Goal: Transaction & Acquisition: Purchase product/service

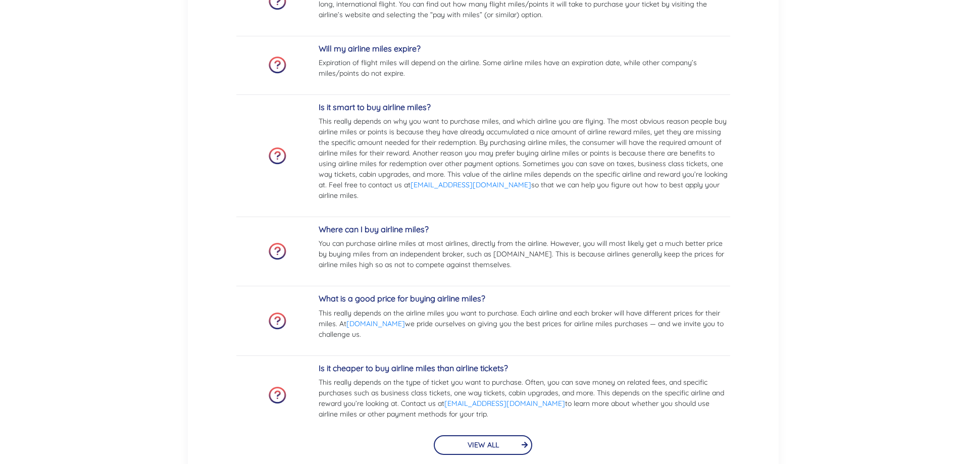
scroll to position [2173, 0]
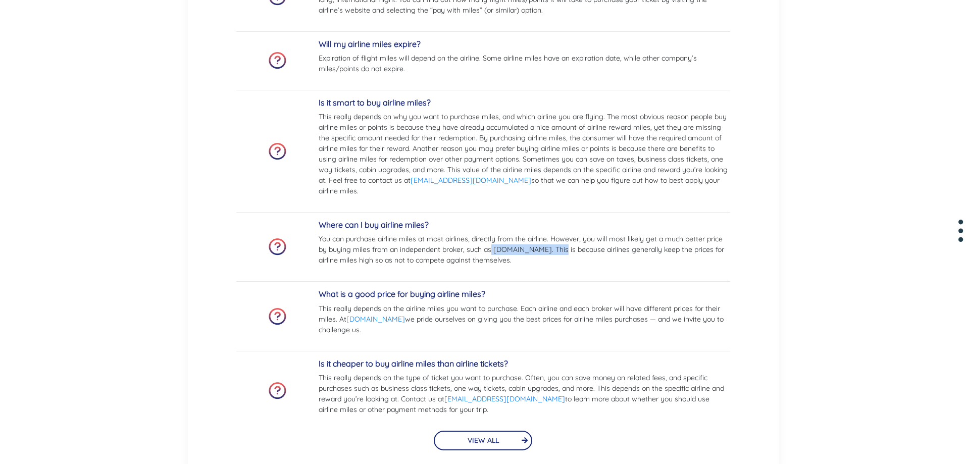
drag, startPoint x: 493, startPoint y: 248, endPoint x: 556, endPoint y: 255, distance: 63.5
click at [556, 255] on p "You can purchase airline miles at most airlines, directly from the airline. How…" at bounding box center [525, 250] width 412 height 32
copy p "buyflightmiles.com."
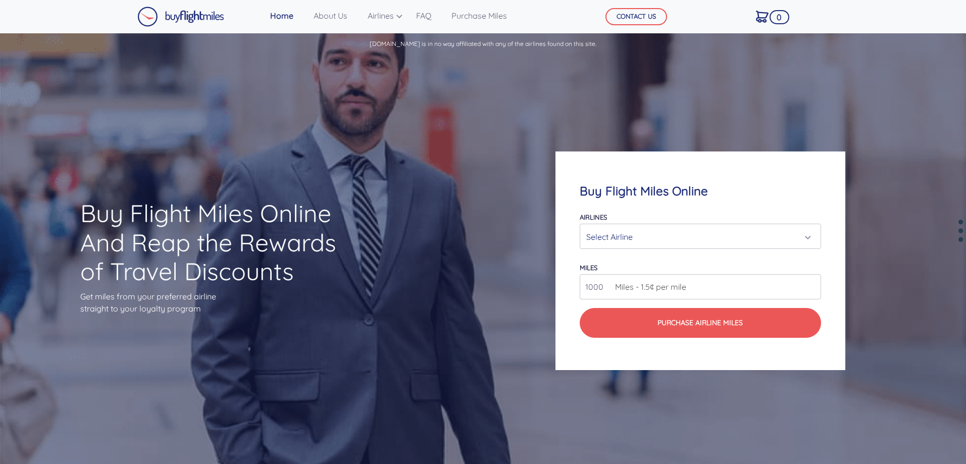
click at [679, 223] on div "Airlines Air Canada Aeroplan Air France/KLM Flying Blue Avianca LifeMiles Briti…" at bounding box center [700, 230] width 241 height 38
click at [675, 234] on div "Select Airline" at bounding box center [697, 236] width 222 height 19
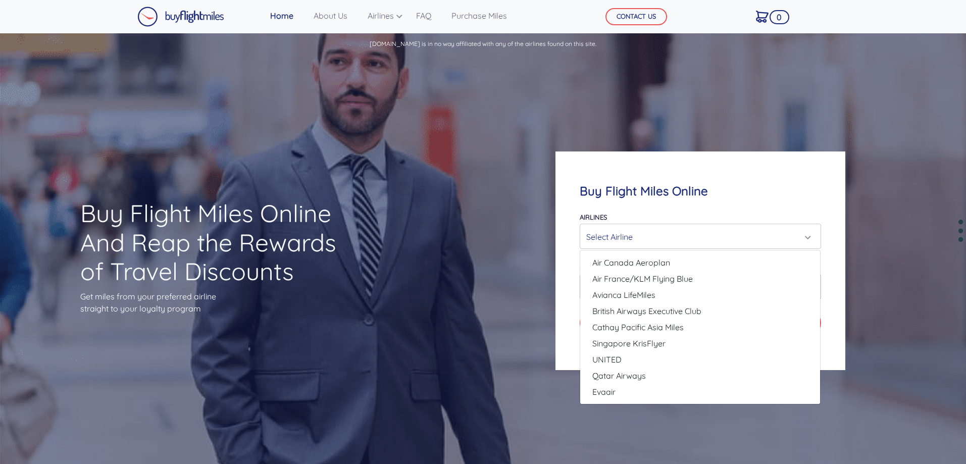
click at [645, 196] on h4 "Buy Flight Miles Online" at bounding box center [700, 191] width 241 height 15
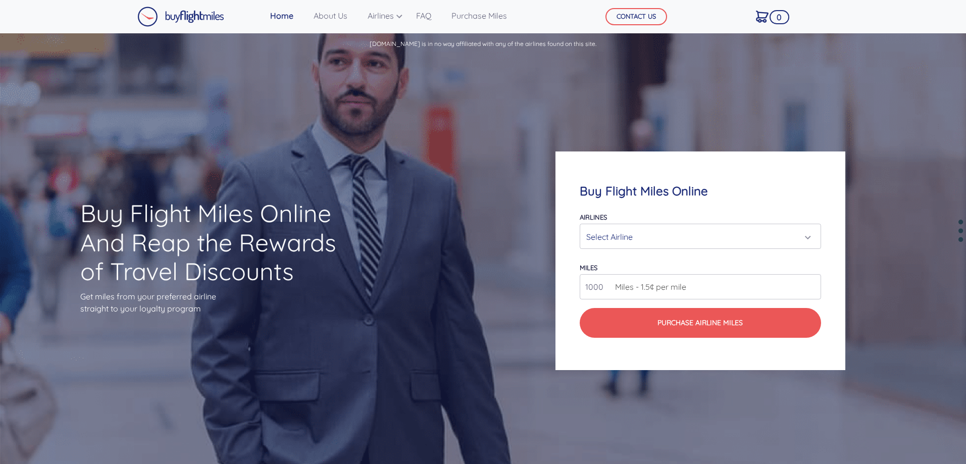
click at [674, 297] on input "1000" at bounding box center [700, 286] width 241 height 25
type input "25000"
click at [725, 238] on div "Select Airline" at bounding box center [697, 236] width 222 height 19
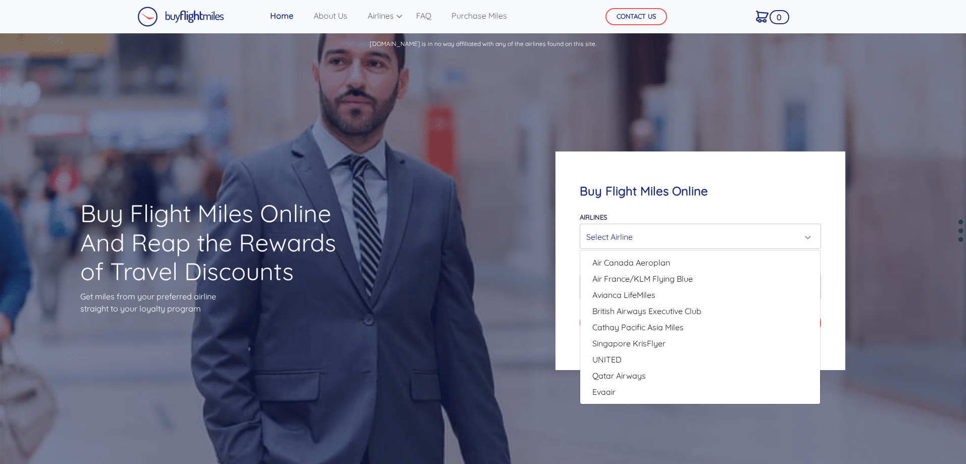
click at [645, 244] on div "Select Airline" at bounding box center [697, 236] width 222 height 19
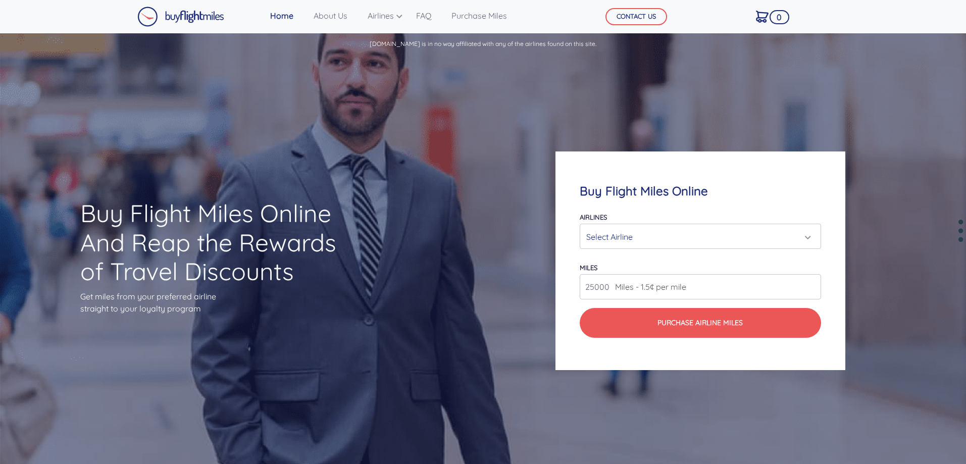
click at [645, 244] on div "Select Airline" at bounding box center [697, 236] width 222 height 19
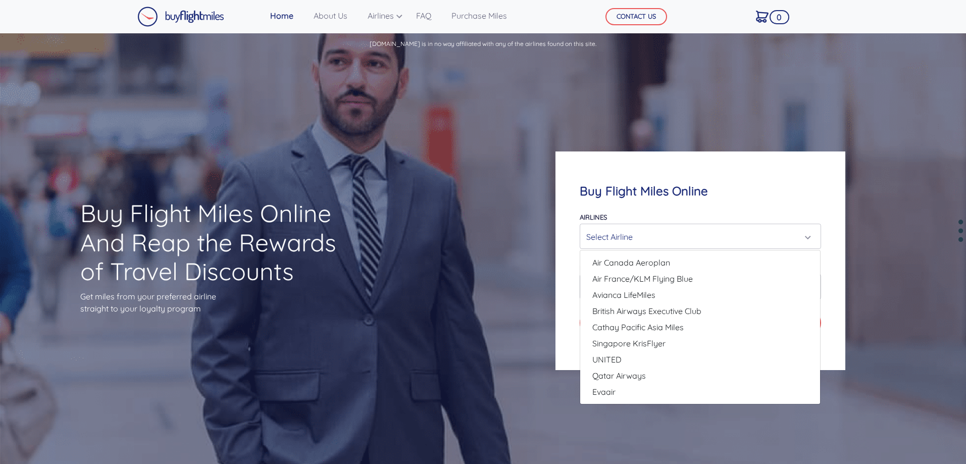
click at [645, 244] on div "Select Airline" at bounding box center [697, 236] width 222 height 19
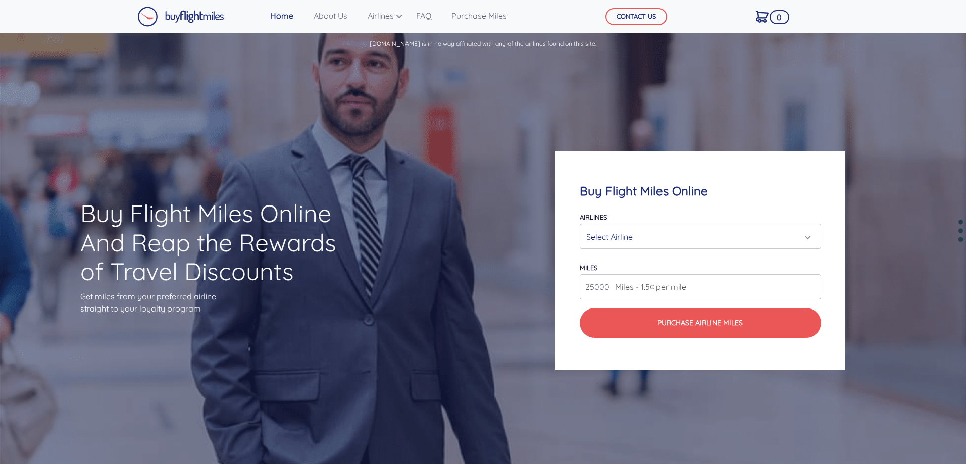
click at [645, 244] on div "Select Airline" at bounding box center [697, 236] width 222 height 19
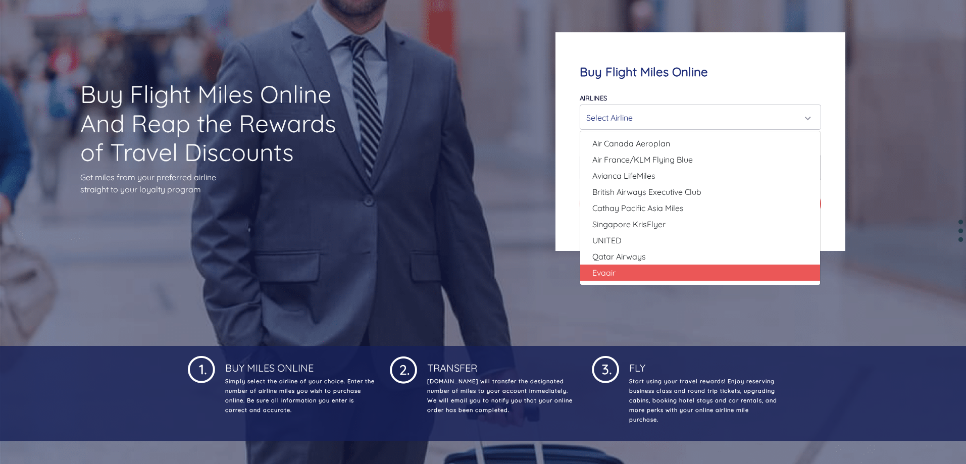
scroll to position [101, 0]
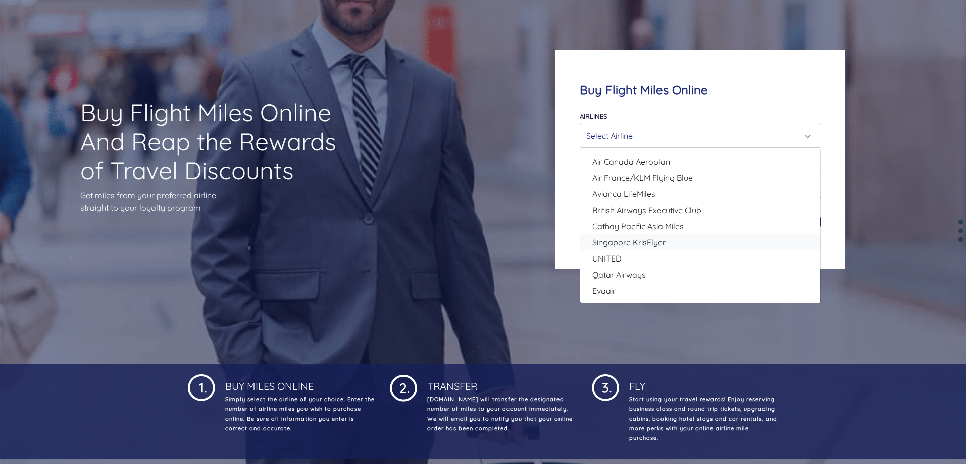
drag, startPoint x: 710, startPoint y: 235, endPoint x: 710, endPoint y: 242, distance: 7.1
click at [710, 242] on link "Singapore KrisFlyer" at bounding box center [700, 242] width 240 height 16
select select "Singapore KrisFlyer"
type input "80000"
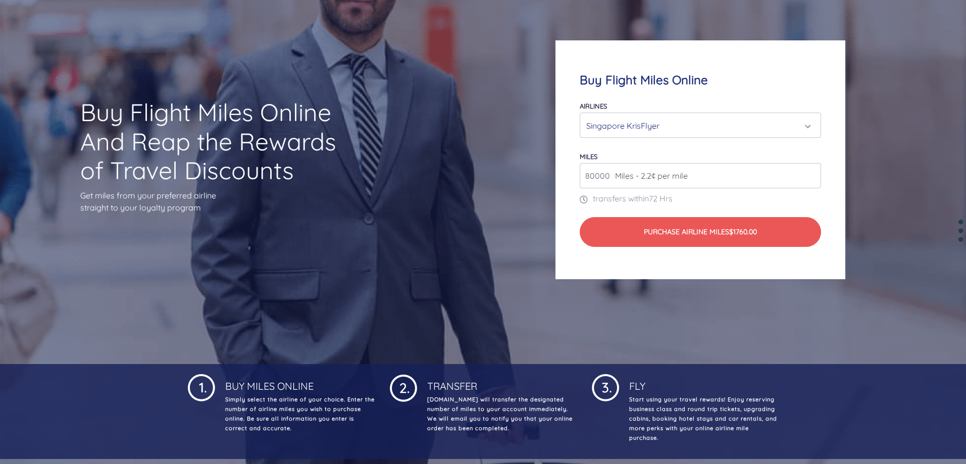
click at [701, 120] on div "Singapore KrisFlyer" at bounding box center [697, 125] width 222 height 19
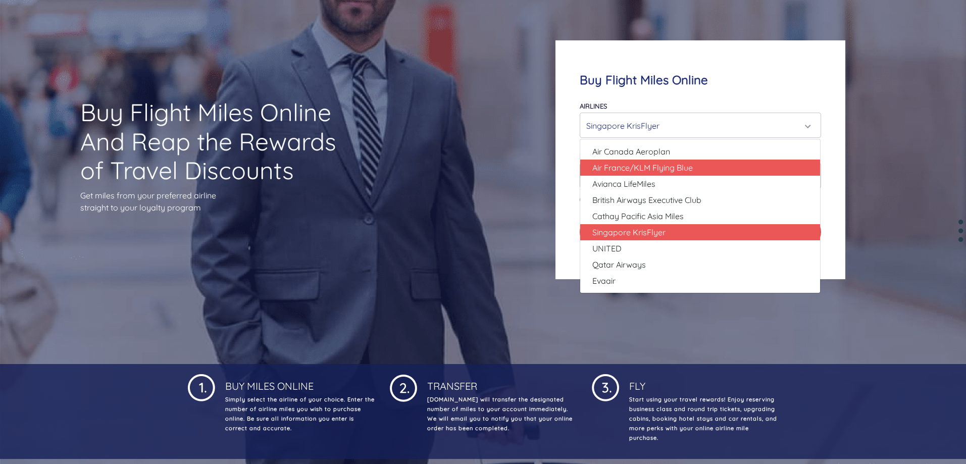
click at [696, 163] on link "Air France/KLM Flying Blue" at bounding box center [700, 168] width 240 height 16
select select "Air France/KLM Flying Blue"
type input "49000"
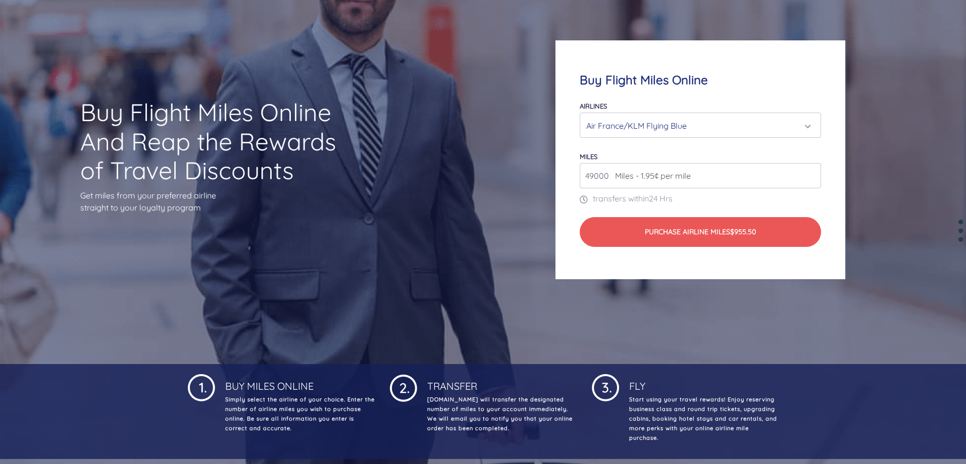
click at [698, 124] on div "Air France/KLM Flying Blue" at bounding box center [697, 125] width 222 height 19
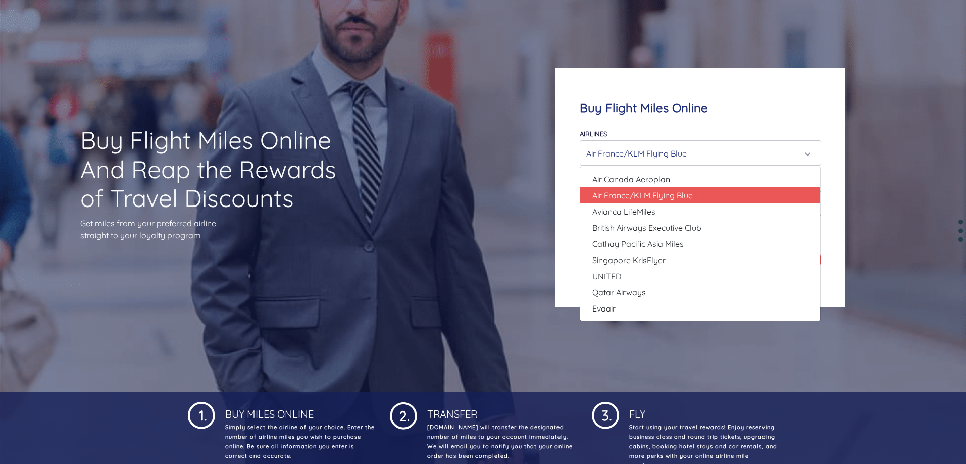
scroll to position [0, 0]
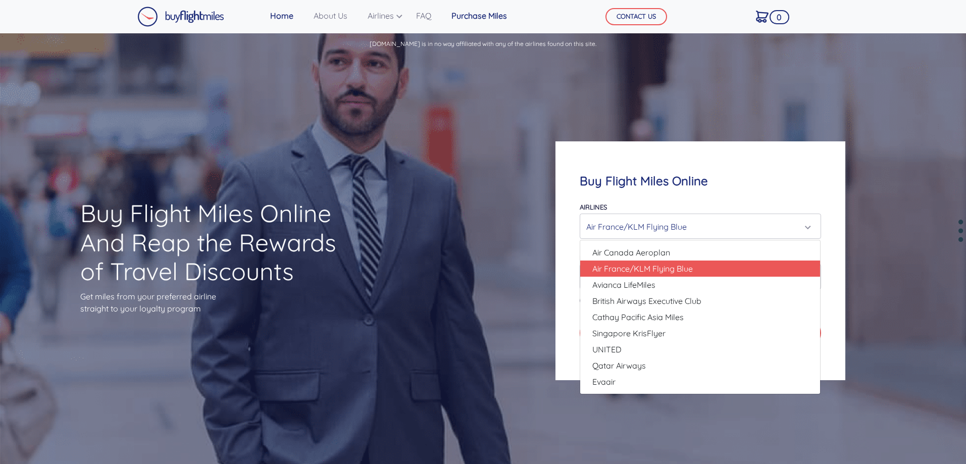
click at [501, 15] on link "Purchase Miles" at bounding box center [480, 16] width 64 height 20
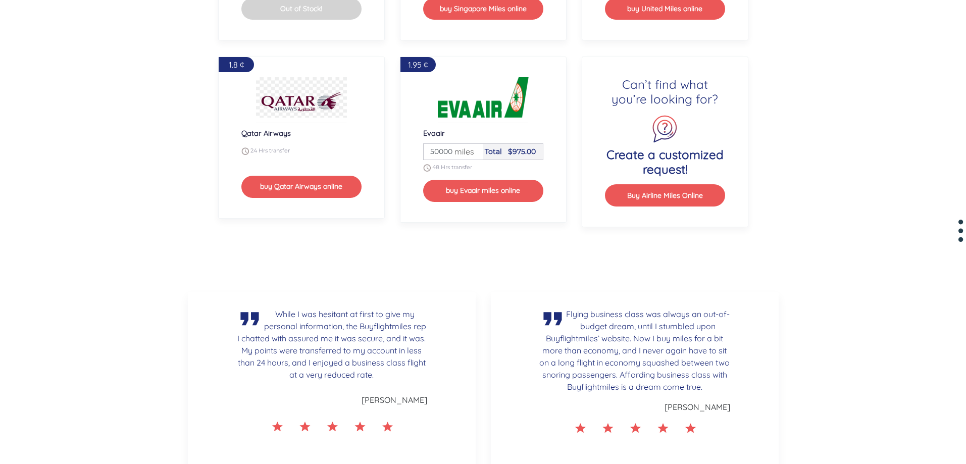
scroll to position [1669, 0]
